Goal: Information Seeking & Learning: Find specific page/section

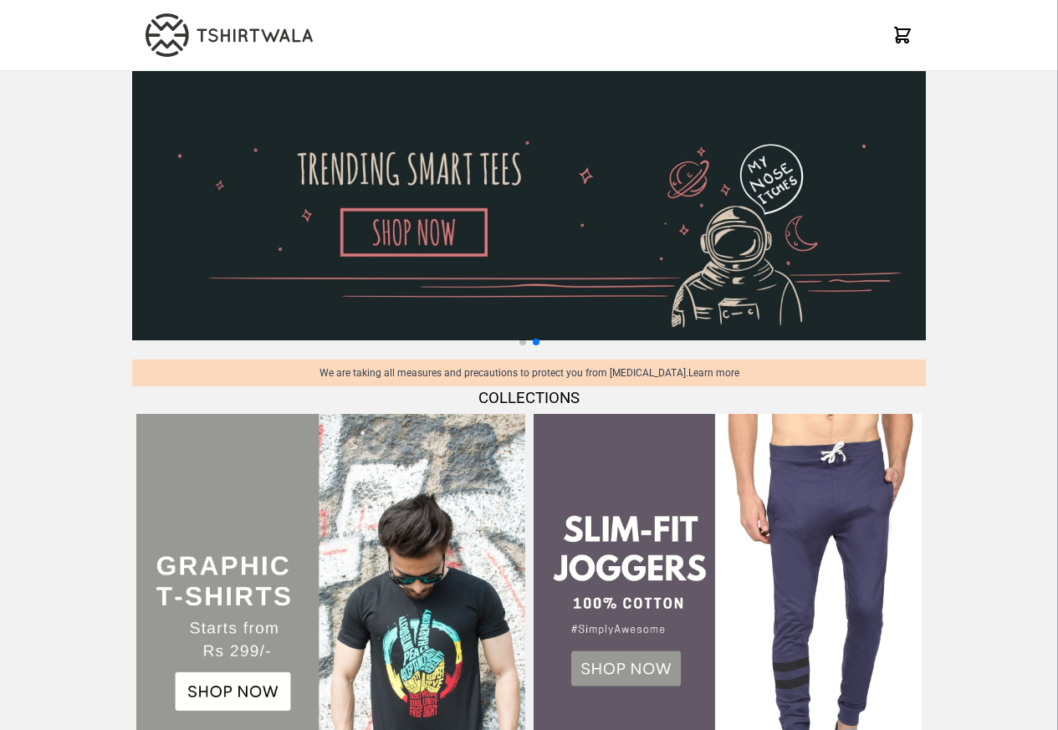
click at [227, 542] on img at bounding box center [330, 608] width 388 height 388
